Goal: Task Accomplishment & Management: Use online tool/utility

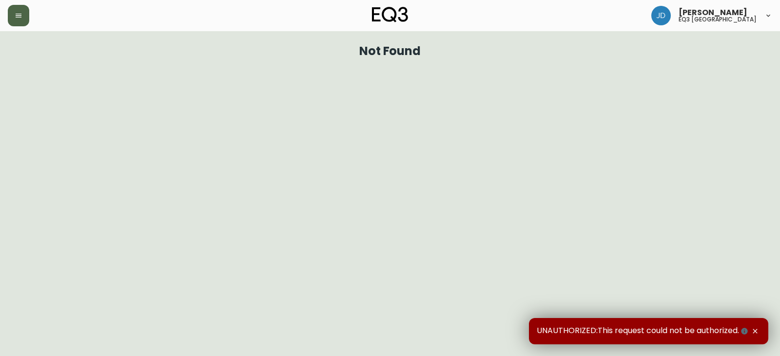
click at [22, 20] on button "button" at bounding box center [18, 15] width 21 height 21
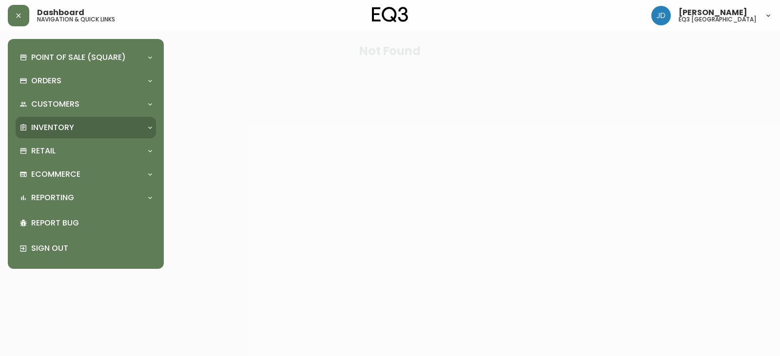
click at [131, 133] on div "Inventory" at bounding box center [80, 127] width 123 height 11
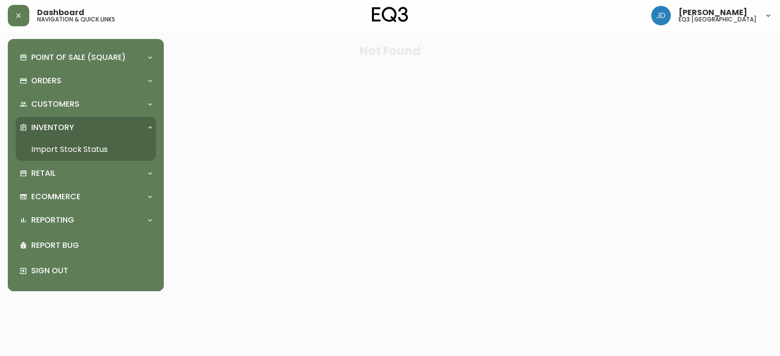
click at [84, 153] on link "Import Stock Status" at bounding box center [86, 149] width 140 height 22
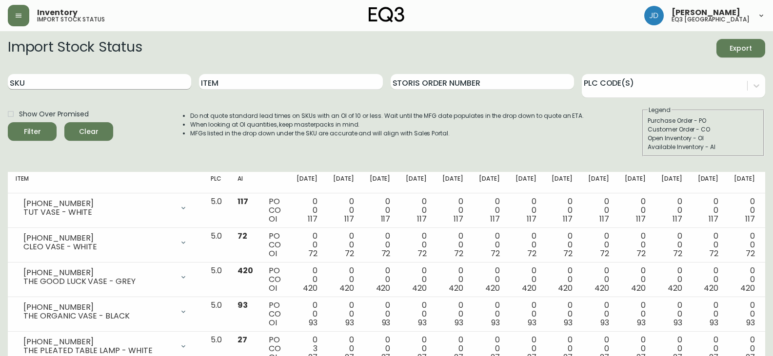
click at [92, 85] on input "SKU" at bounding box center [99, 82] width 183 height 16
paste input "[PHONE_NUMBER]"
type input "[PHONE_NUMBER]"
click at [8, 122] on button "Filter" at bounding box center [32, 131] width 49 height 19
